Goal: Navigation & Orientation: Find specific page/section

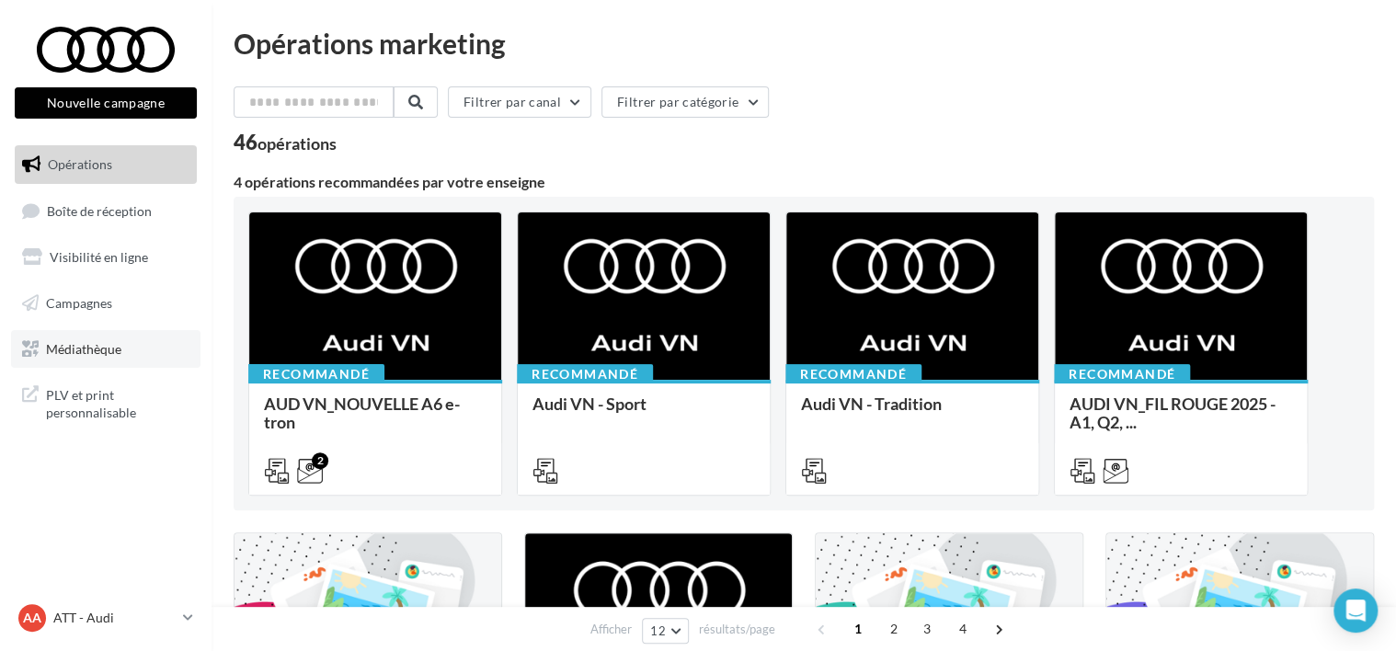
click at [115, 348] on span "Médiathèque" at bounding box center [83, 348] width 75 height 16
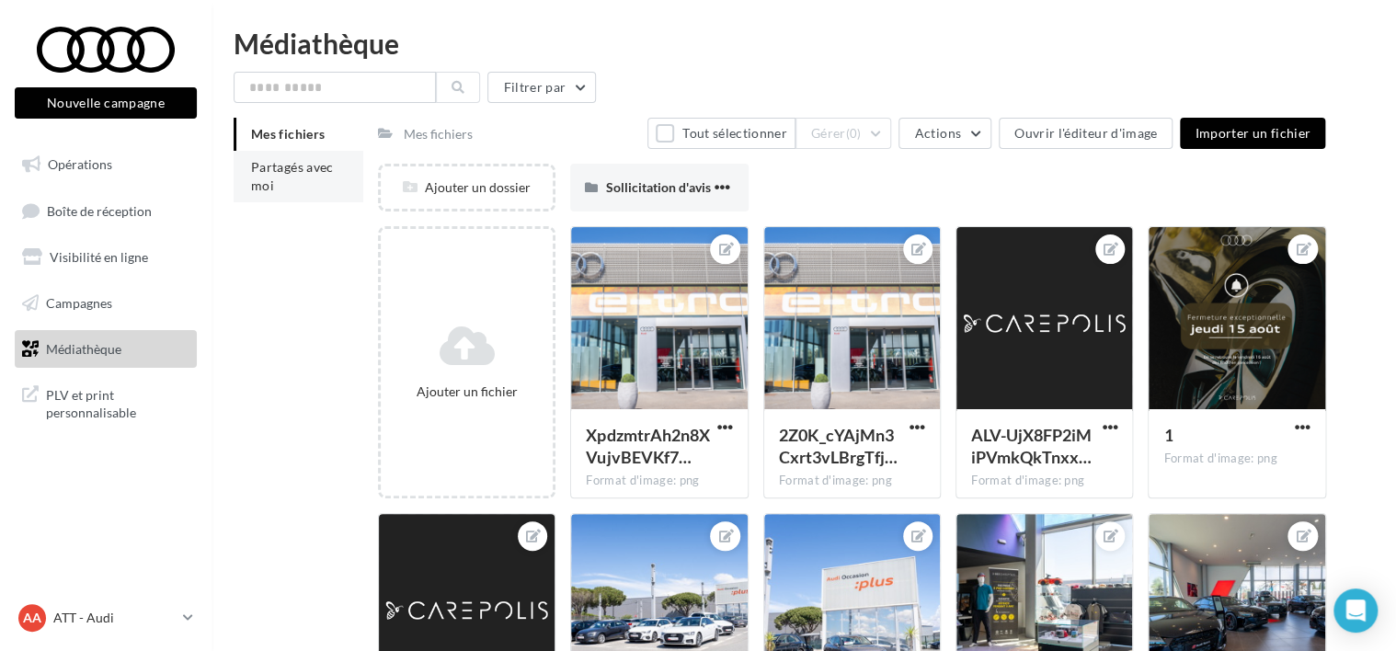
click at [290, 162] on span "Partagés avec moi" at bounding box center [292, 176] width 83 height 34
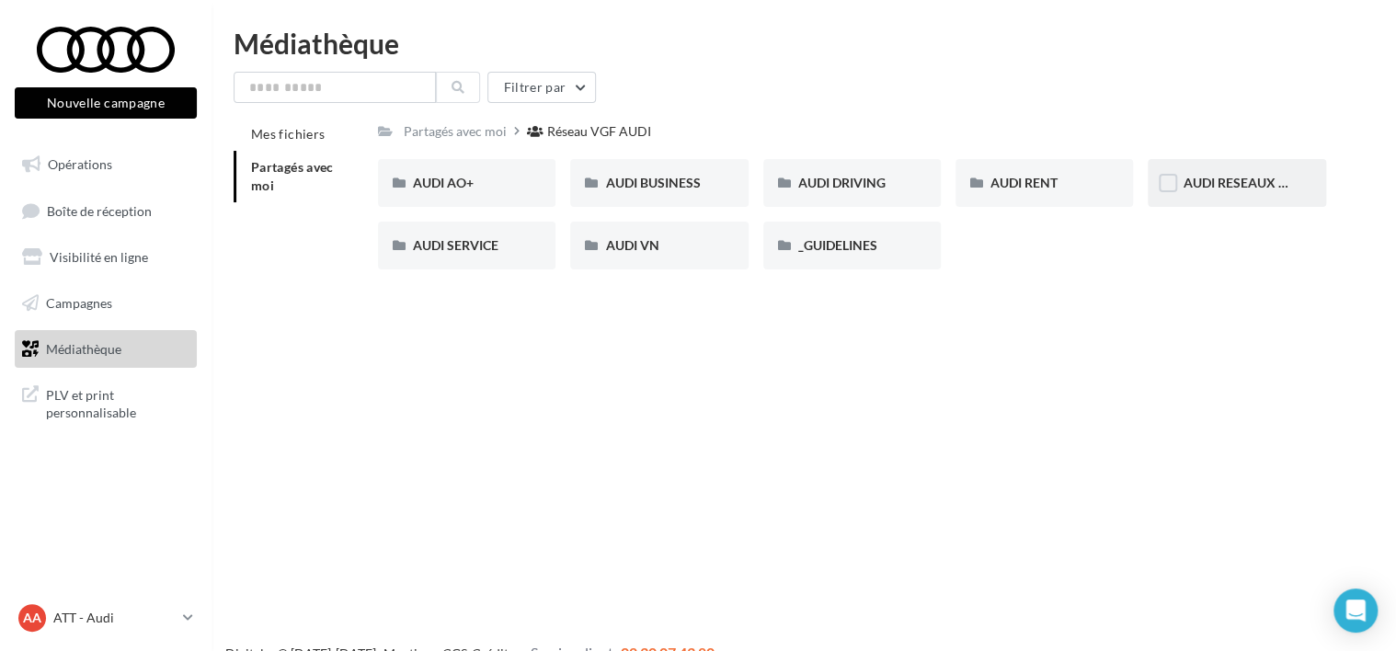
click at [1266, 207] on div "AUDI RESEAUX SOCIAUX" at bounding box center [1235, 183] width 177 height 48
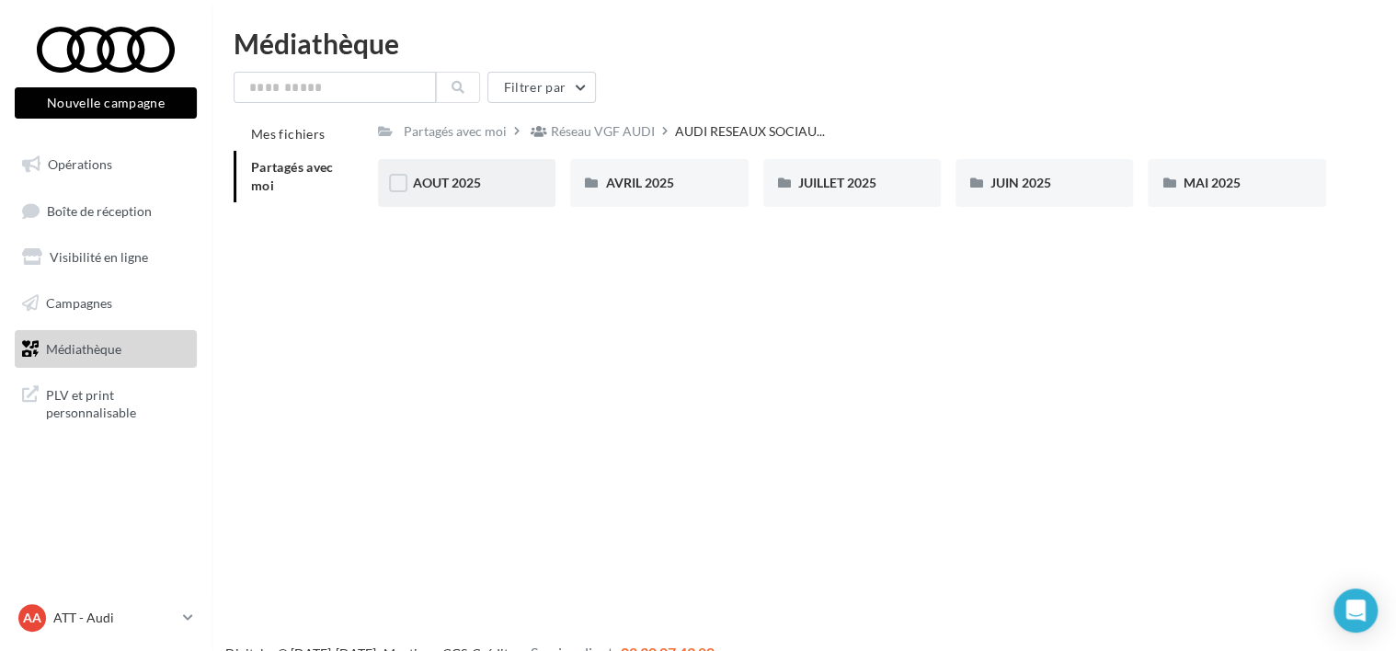
click at [416, 162] on div "AOUT 2025" at bounding box center [466, 183] width 177 height 48
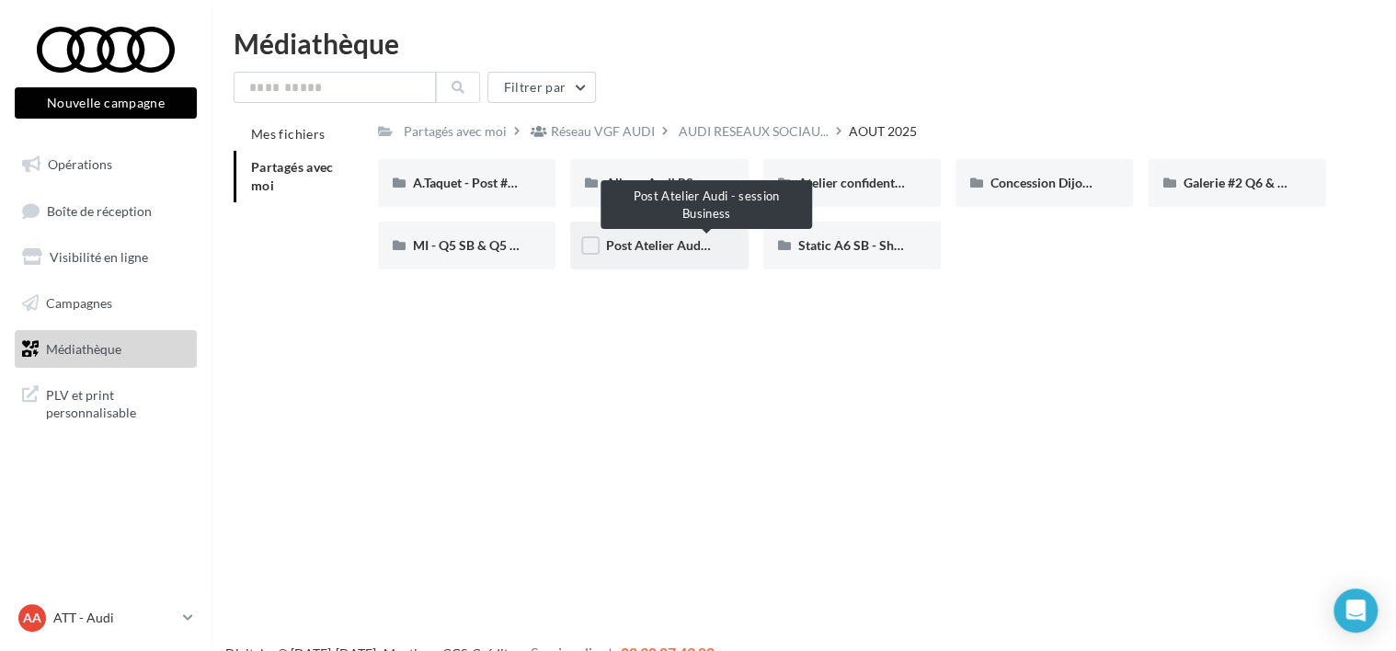
click at [641, 246] on span "Post Atelier Audi - session Business" at bounding box center [706, 245] width 202 height 16
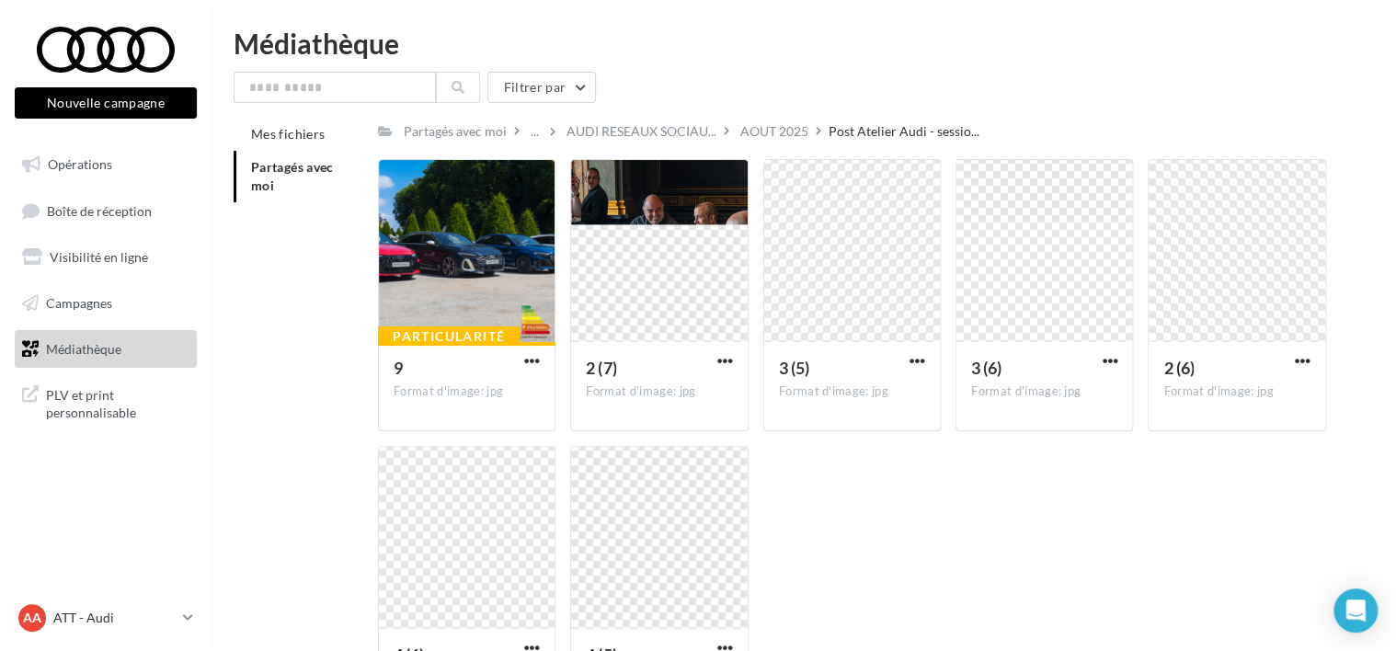
scroll to position [160, 0]
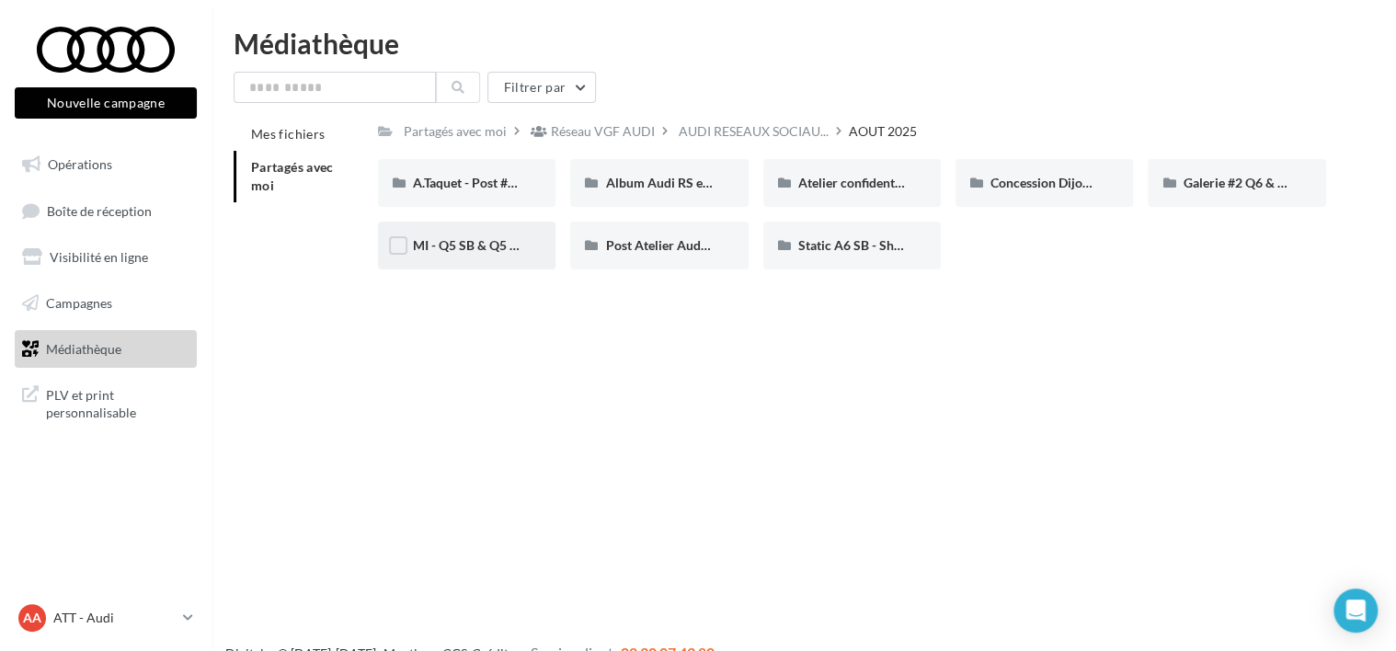
click at [476, 262] on div "MI - Q5 SB & Q5 SB e-hybrid" at bounding box center [466, 246] width 177 height 48
